Goal: Task Accomplishment & Management: Use online tool/utility

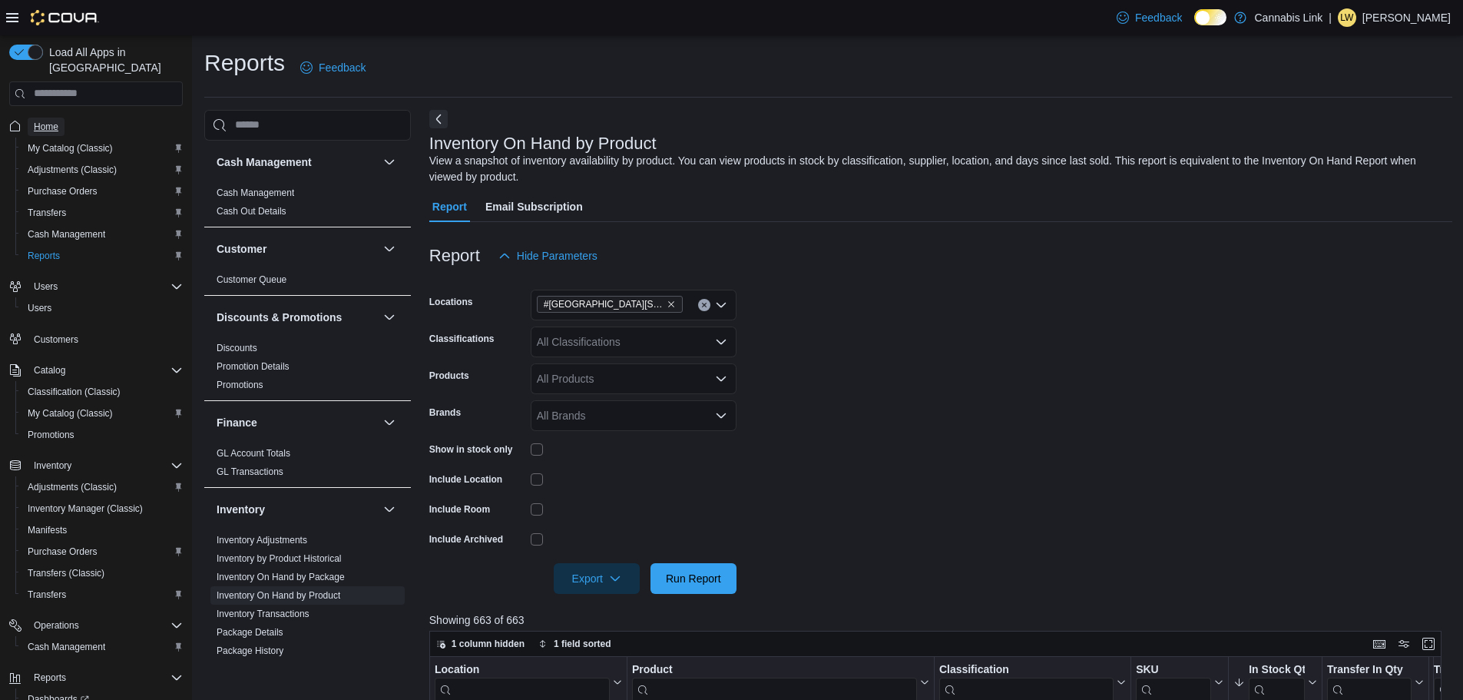
click at [49, 121] on span "Home" at bounding box center [46, 127] width 25 height 12
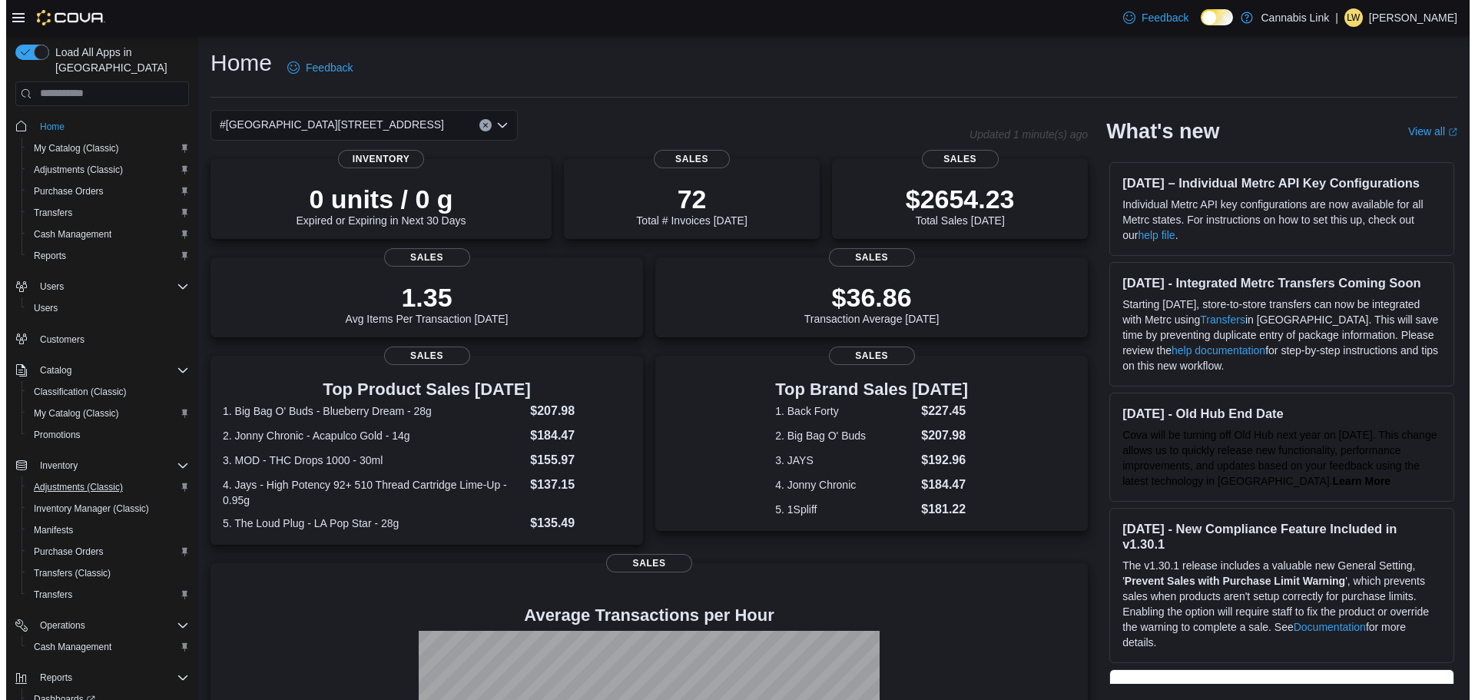
scroll to position [71, 0]
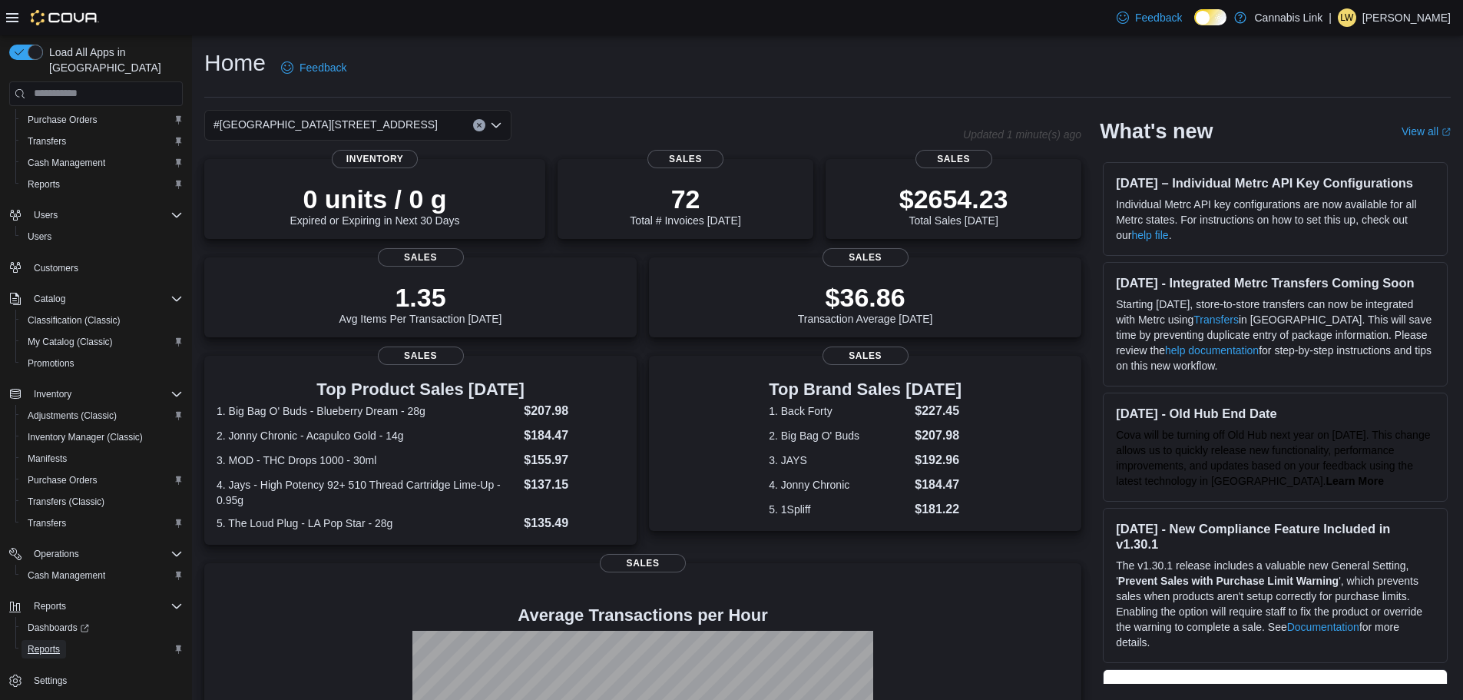
click at [45, 643] on span "Reports" at bounding box center [44, 649] width 32 height 12
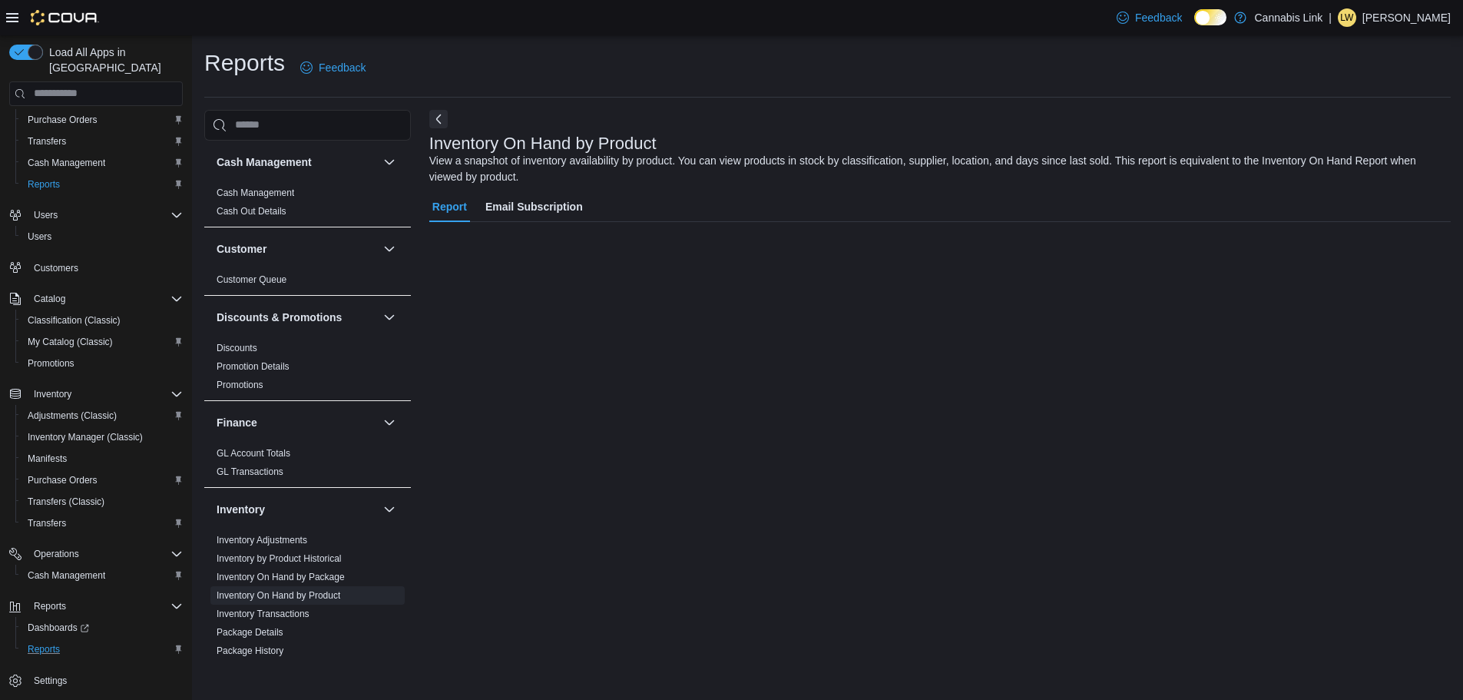
scroll to position [28, 0]
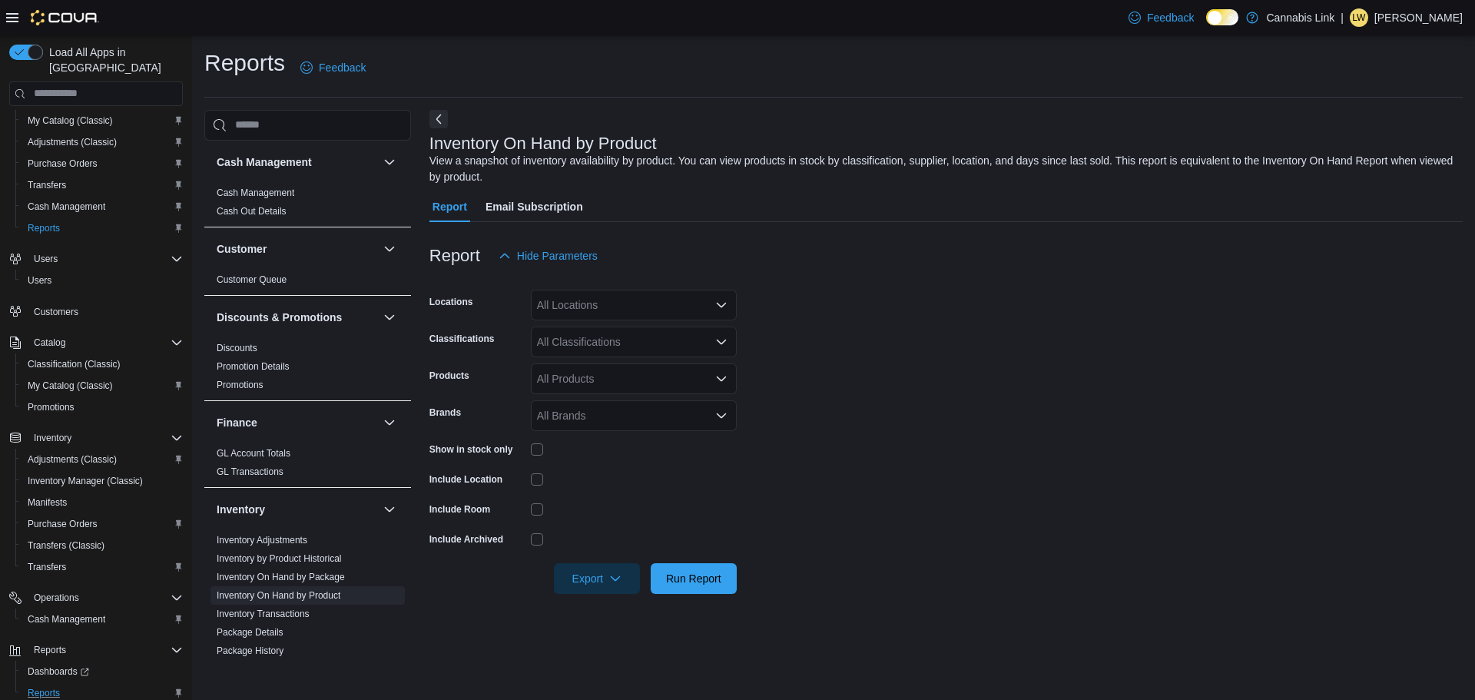
click at [722, 301] on icon "Open list of options" at bounding box center [721, 305] width 12 height 12
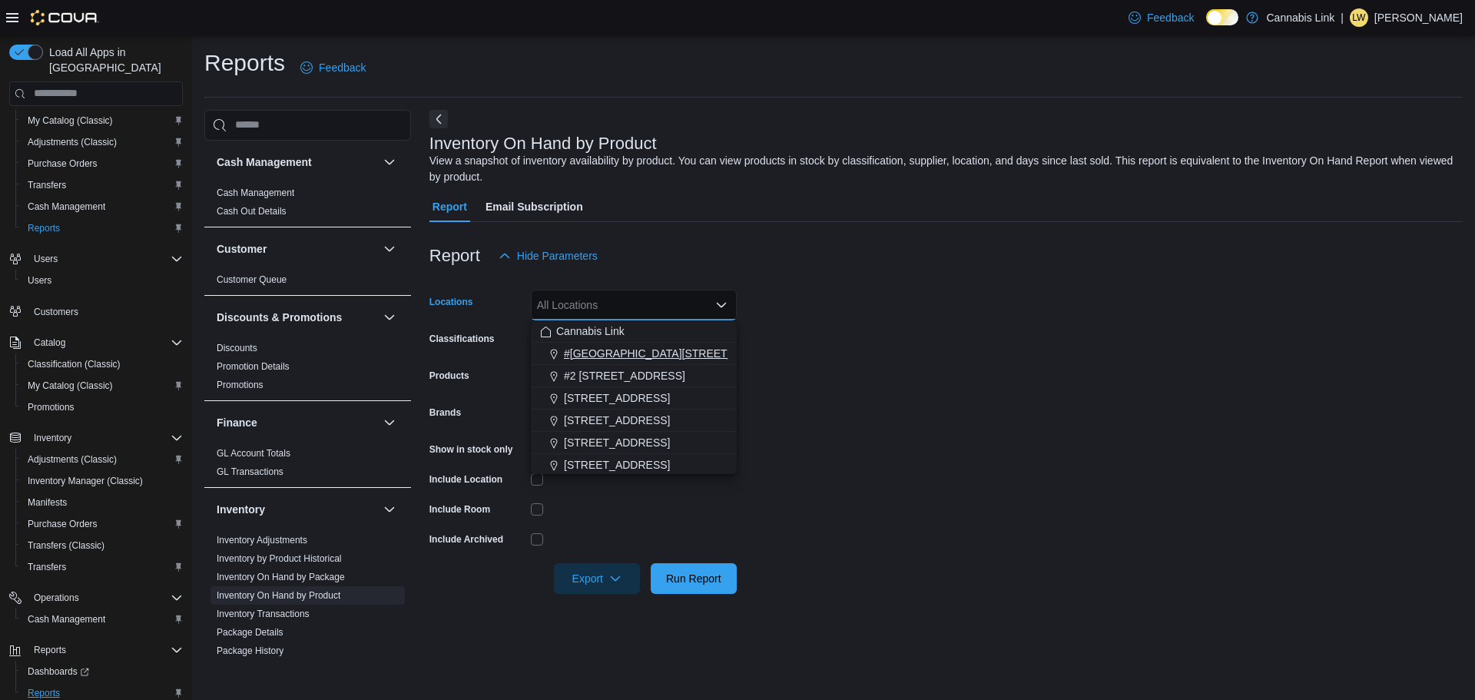
click at [640, 348] on span "#[GEOGRAPHIC_DATA][STREET_ADDRESS]" at bounding box center [676, 353] width 224 height 15
click at [871, 322] on form "Locations #[GEOGRAPHIC_DATA][STREET_ADDRESS]. Selected. [STREET_ADDRESS]. Press…" at bounding box center [945, 432] width 1033 height 323
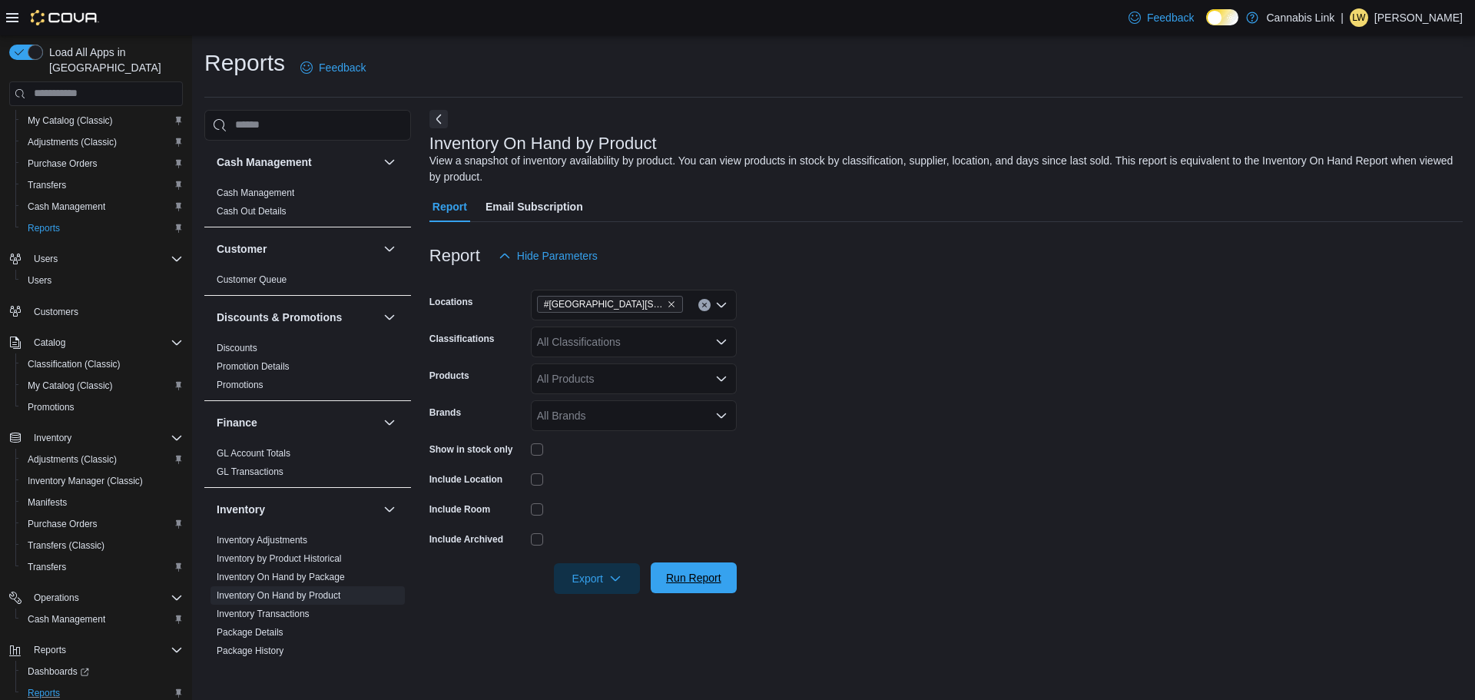
click at [684, 573] on span "Run Report" at bounding box center [693, 577] width 55 height 15
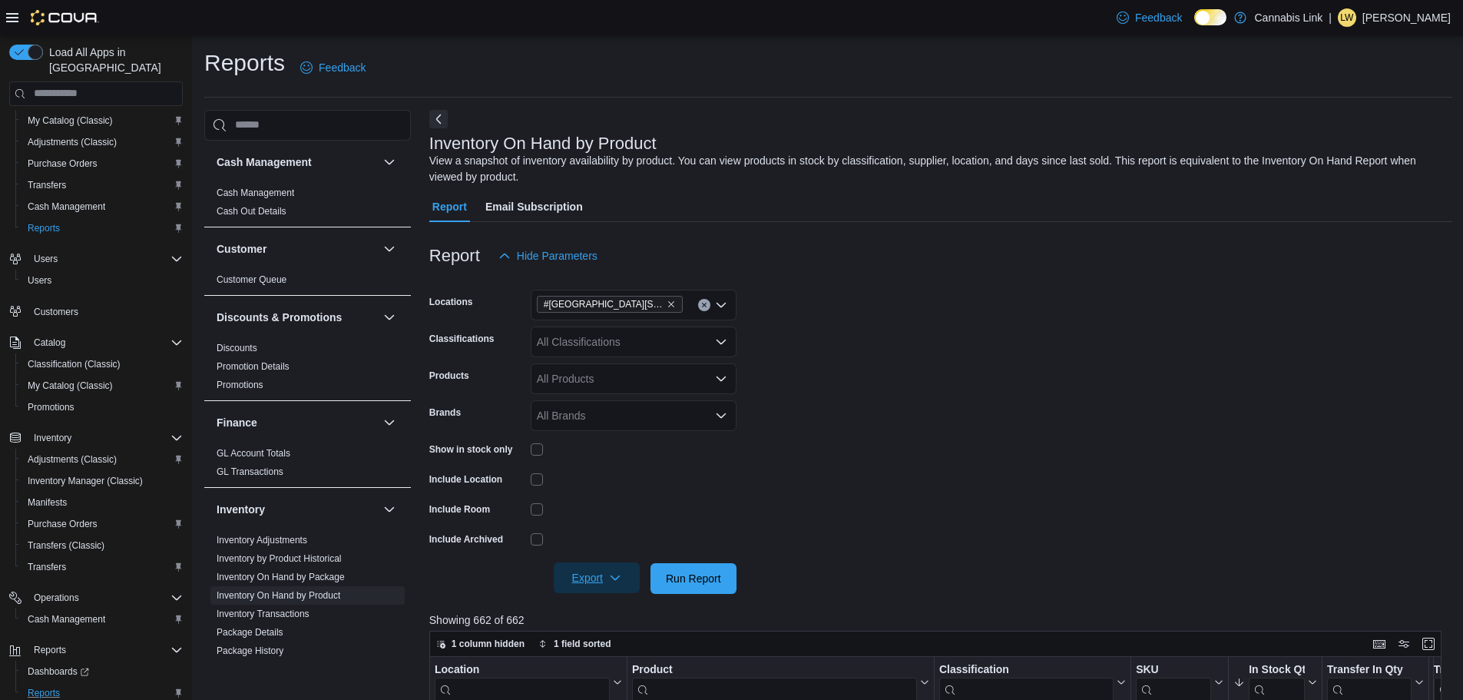
click at [585, 575] on span "Export" at bounding box center [597, 577] width 68 height 31
click at [626, 480] on span "Export to Excel" at bounding box center [599, 486] width 69 height 12
